Goal: Transaction & Acquisition: Subscribe to service/newsletter

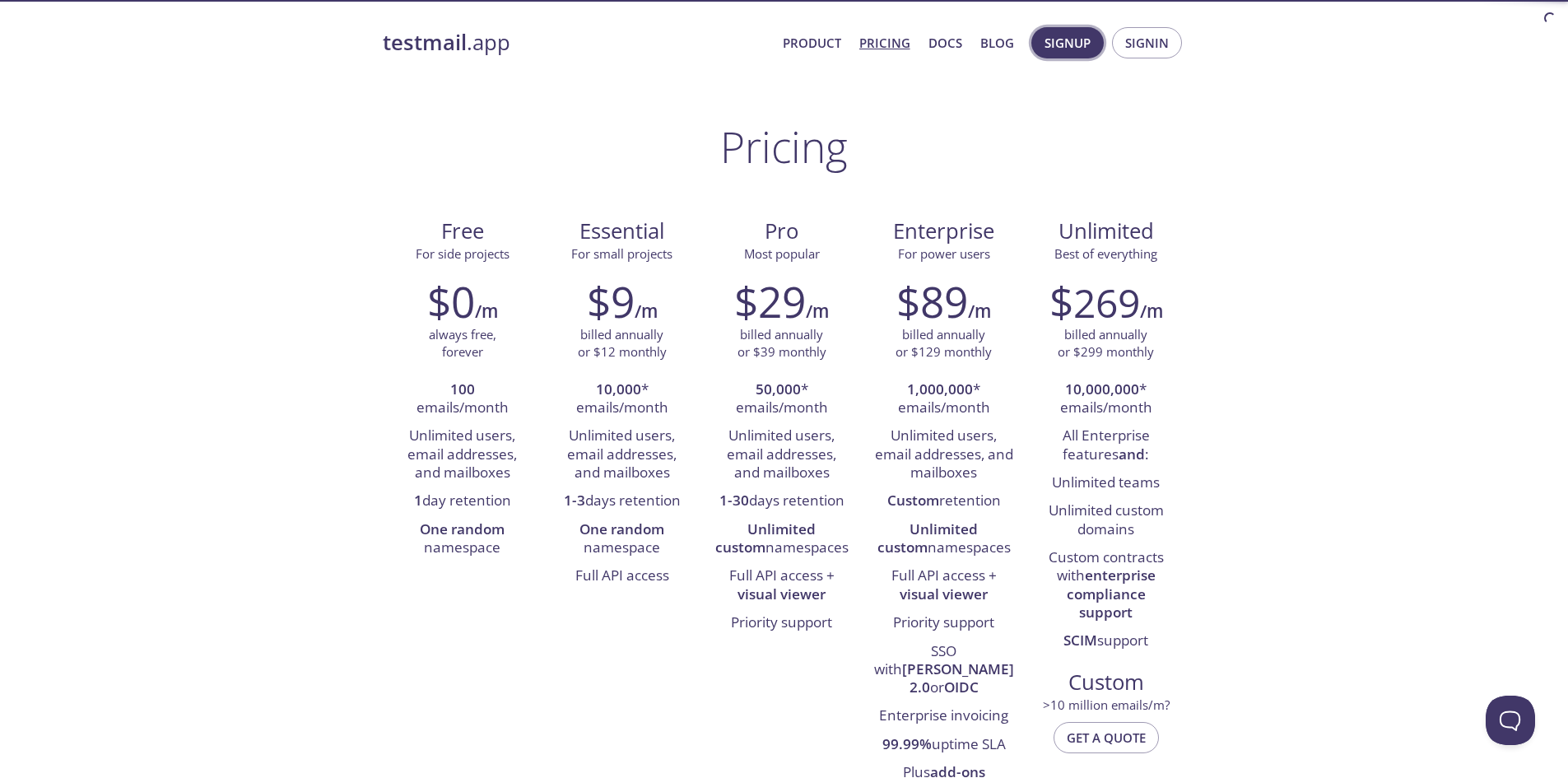
click at [1079, 44] on span "Signup" at bounding box center [1067, 42] width 47 height 21
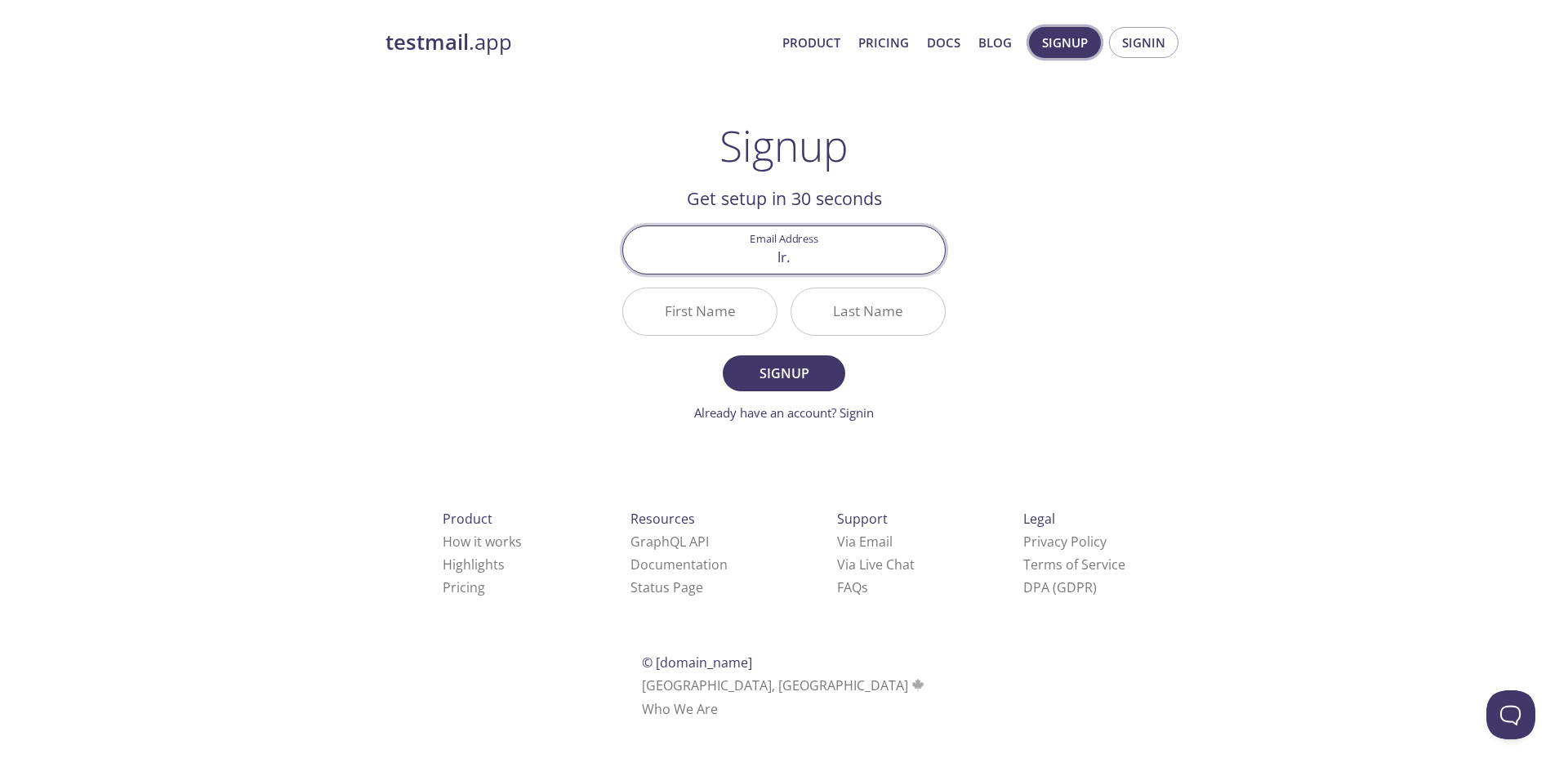
type input "[EMAIL_ADDRESS][DOMAIN_NAME]"
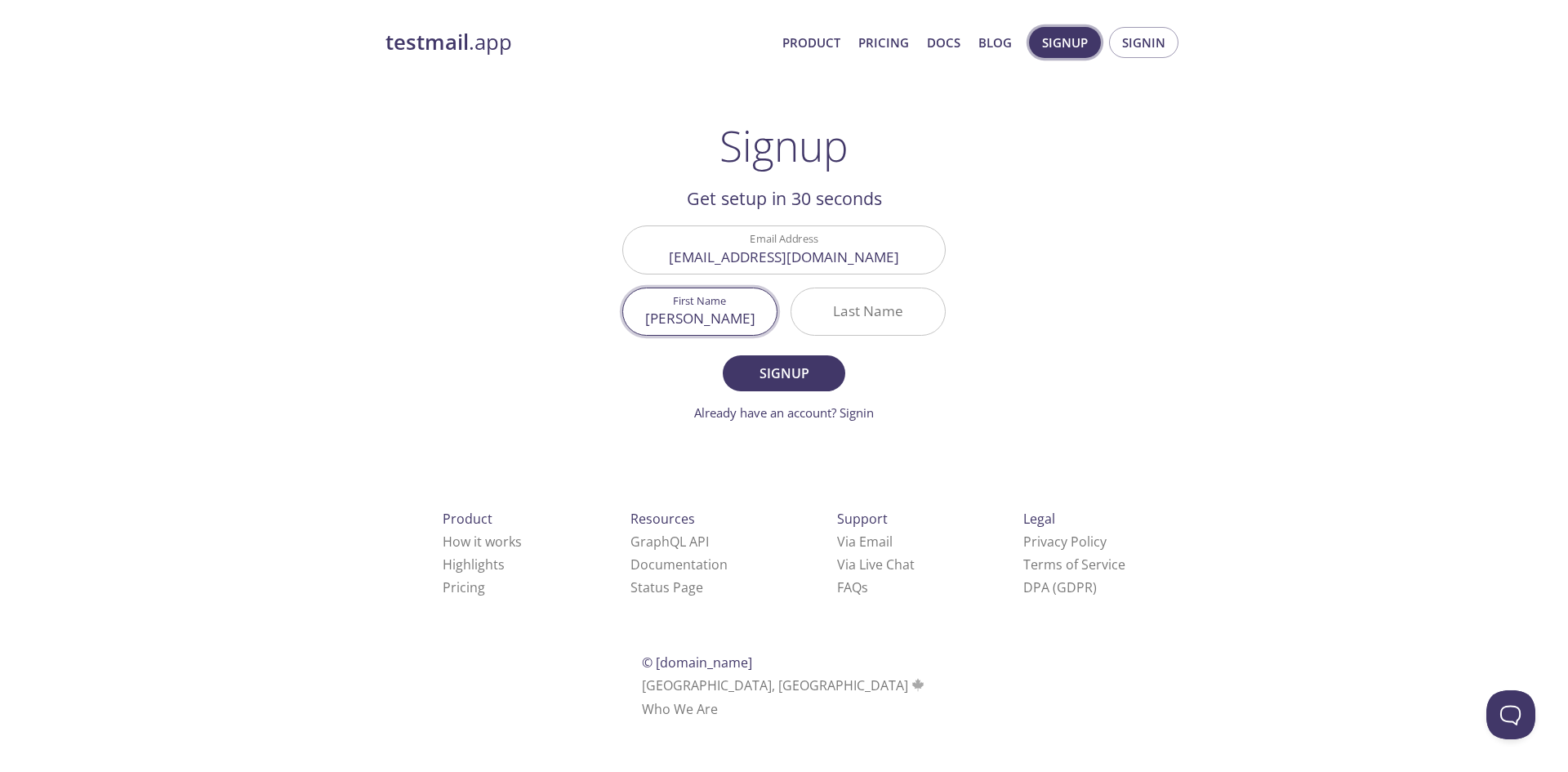
type input "[PERSON_NAME]"
type input "Soguilon"
click at [787, 377] on span "Signup" at bounding box center [784, 373] width 87 height 23
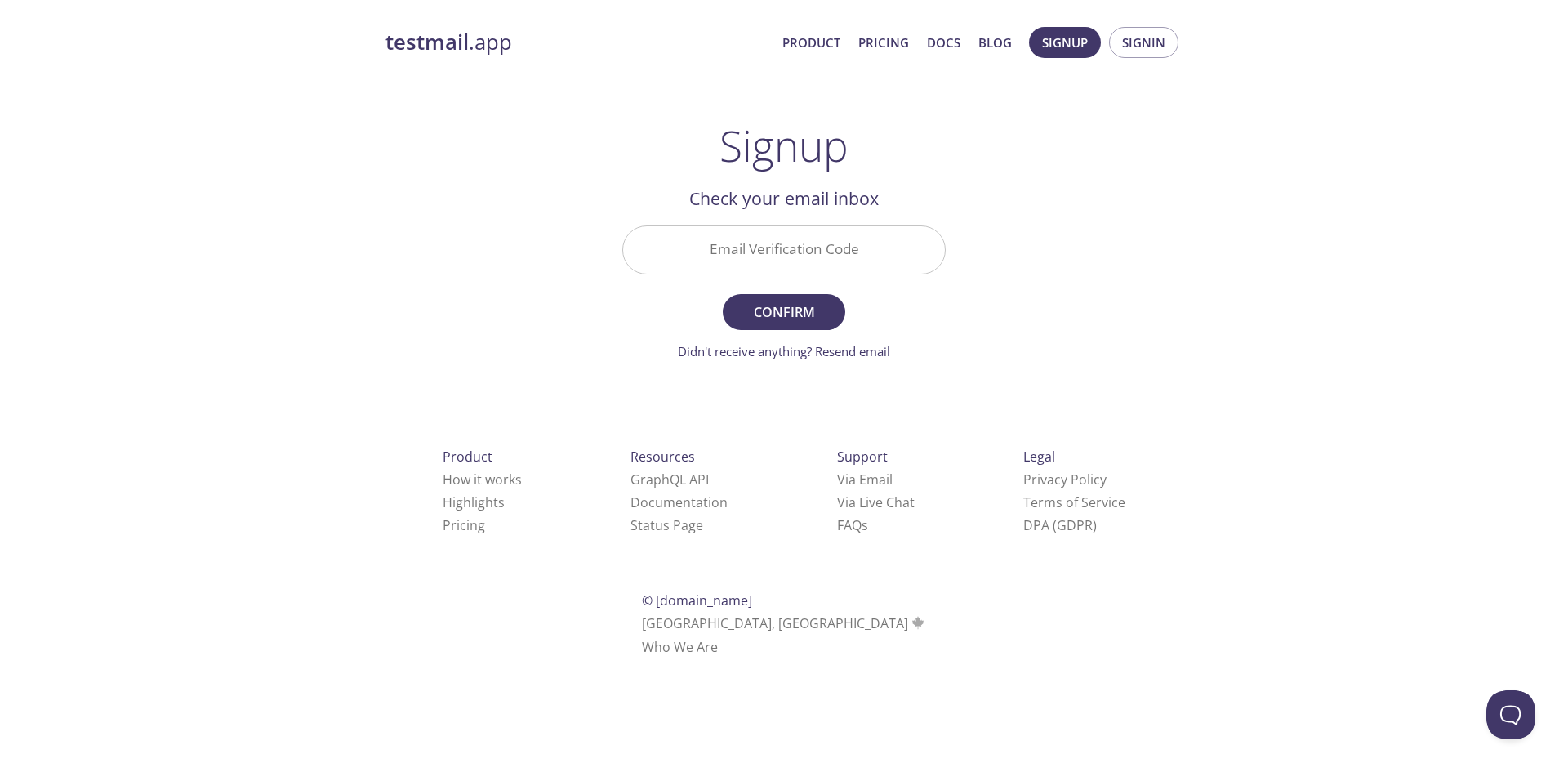
click at [784, 258] on input "Email Verification Code" at bounding box center [784, 249] width 321 height 46
paste input "563KY3P"
type input "563KY3P"
click at [793, 308] on span "Confirm" at bounding box center [784, 311] width 87 height 23
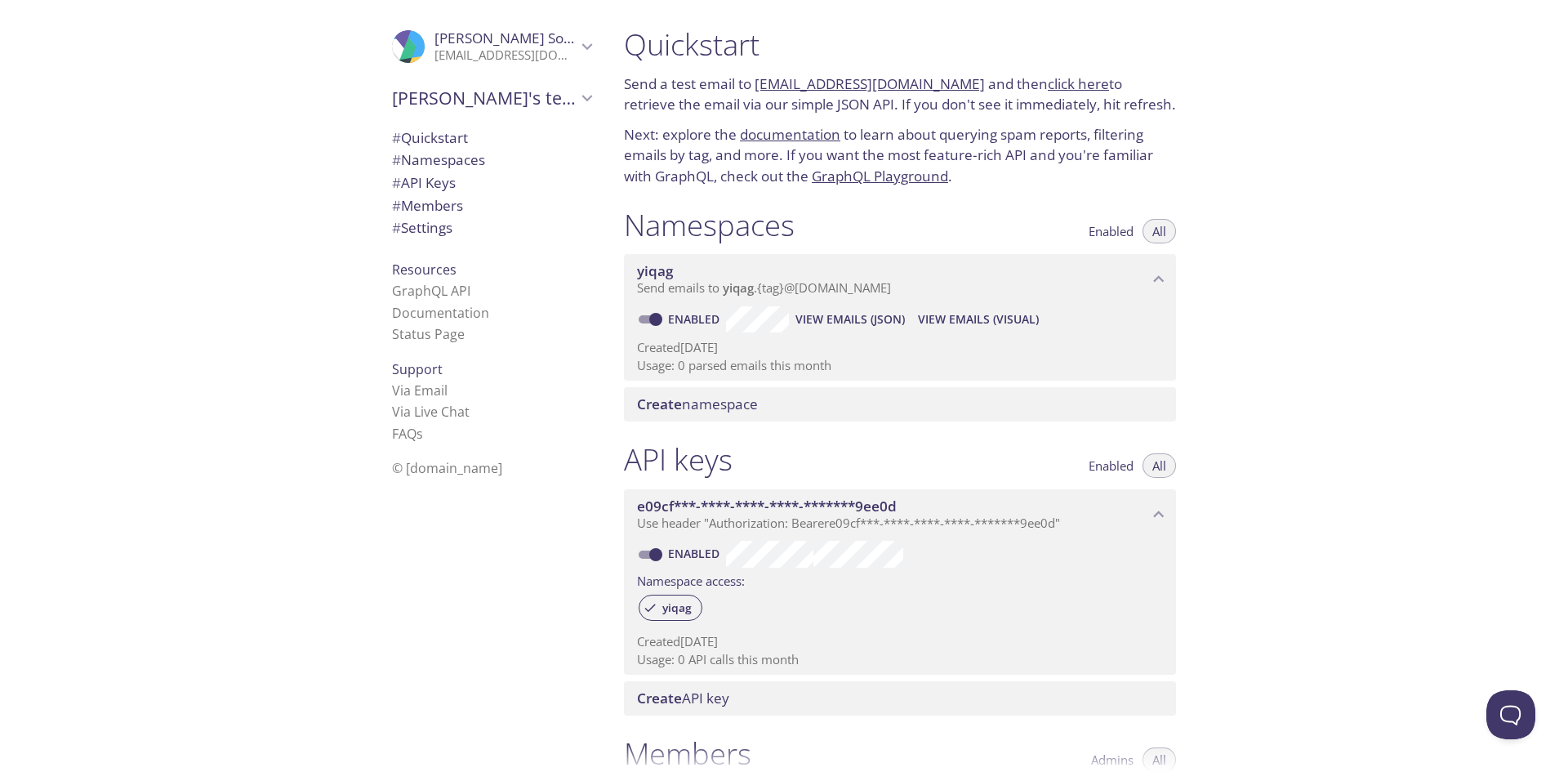
scroll to position [81, 0]
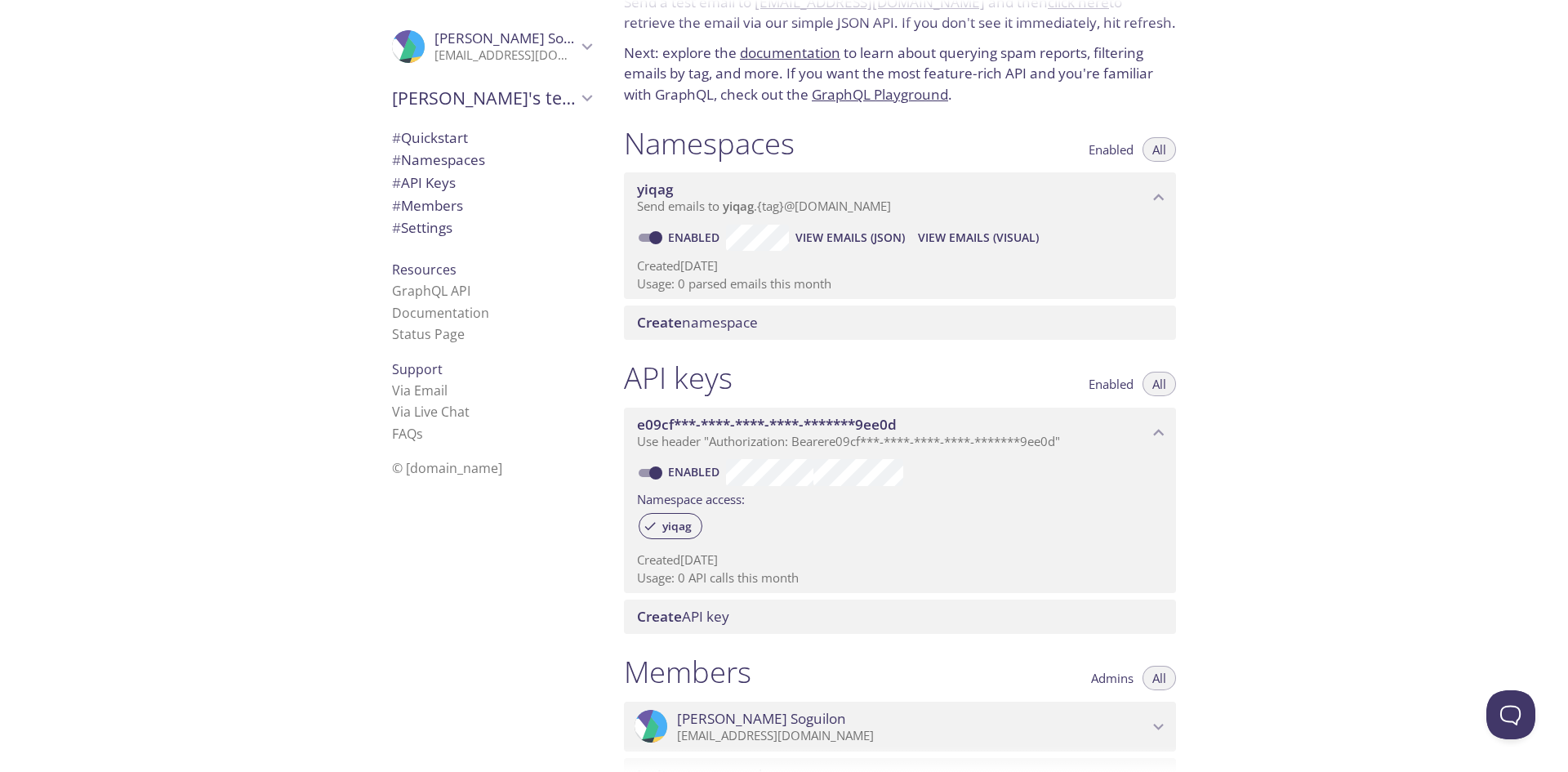
click at [899, 726] on span "[PERSON_NAME]" at bounding box center [912, 718] width 471 height 18
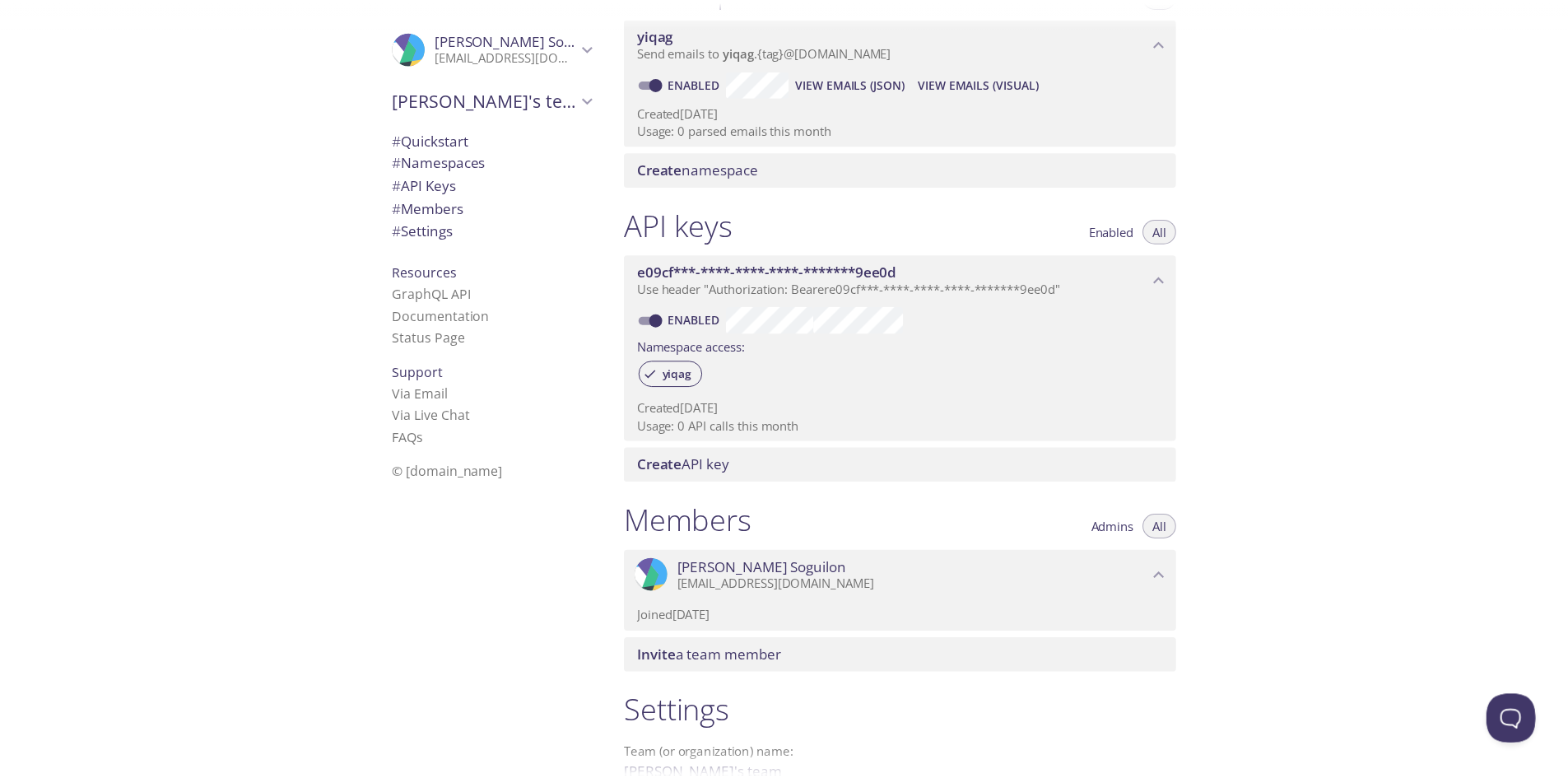
scroll to position [423, 0]
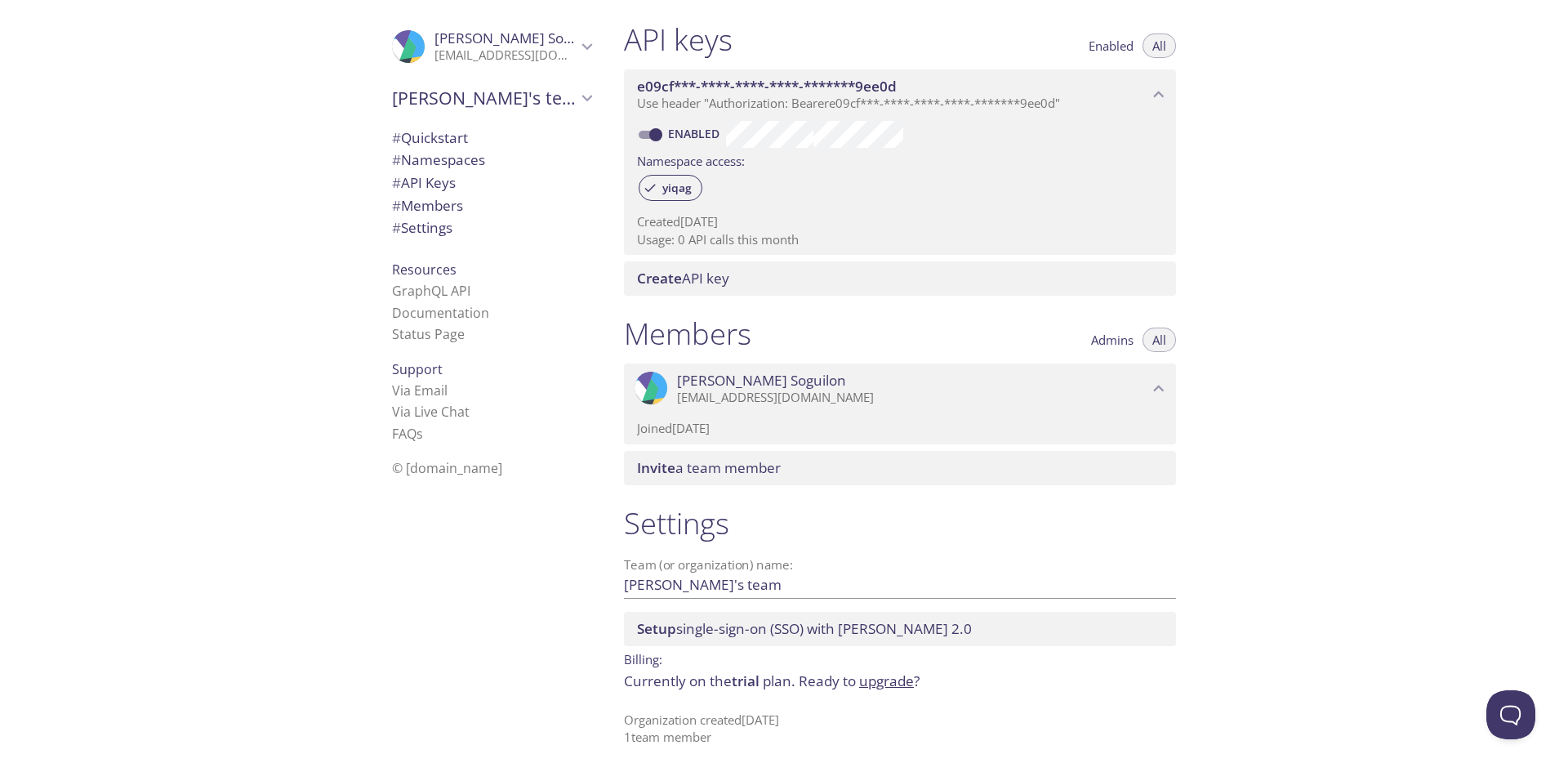
click at [872, 686] on link "upgrade" at bounding box center [886, 681] width 54 height 18
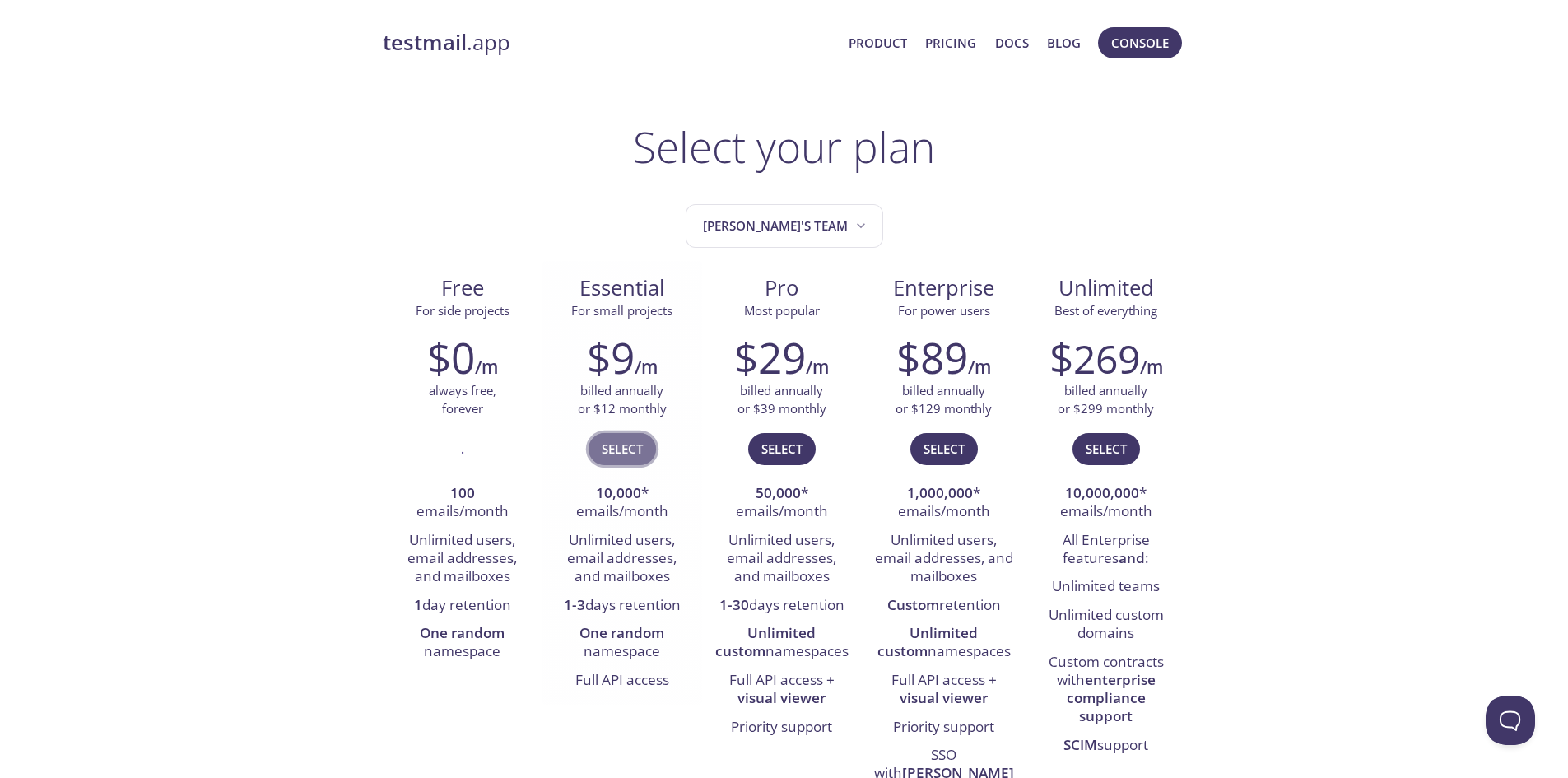
click at [635, 454] on span "Select" at bounding box center [622, 448] width 41 height 21
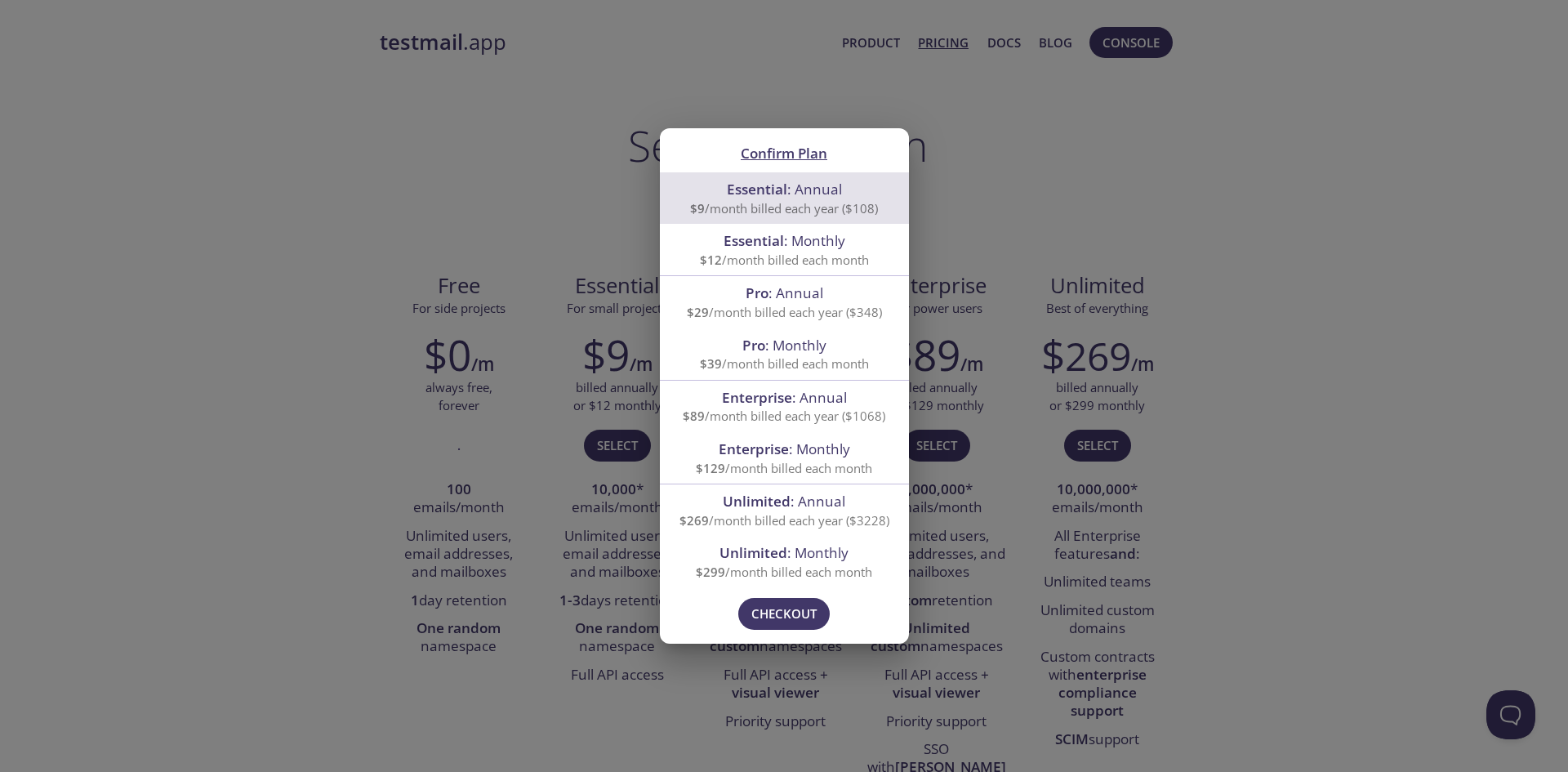
click at [794, 153] on span "Confirm Plan" at bounding box center [784, 153] width 87 height 18
click at [805, 610] on span "Checkout" at bounding box center [784, 613] width 66 height 21
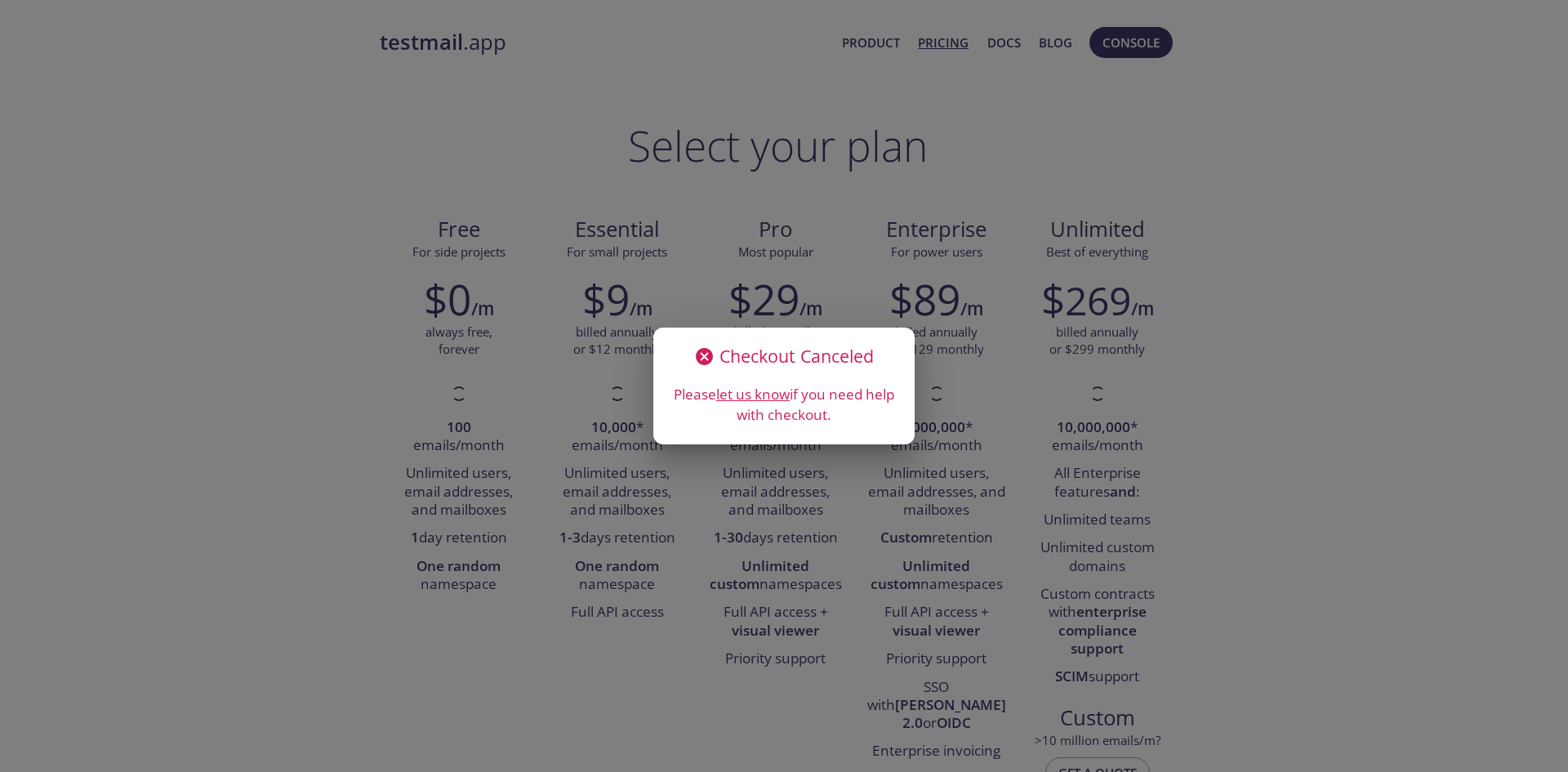
click at [706, 363] on icon at bounding box center [704, 356] width 18 height 18
drag, startPoint x: 508, startPoint y: 183, endPoint x: 469, endPoint y: 93, distance: 98.1
click at [505, 174] on div "Checkout Canceled Please let us know if you need help with checkout." at bounding box center [784, 386] width 1568 height 772
